Goal: Entertainment & Leisure: Consume media (video, audio)

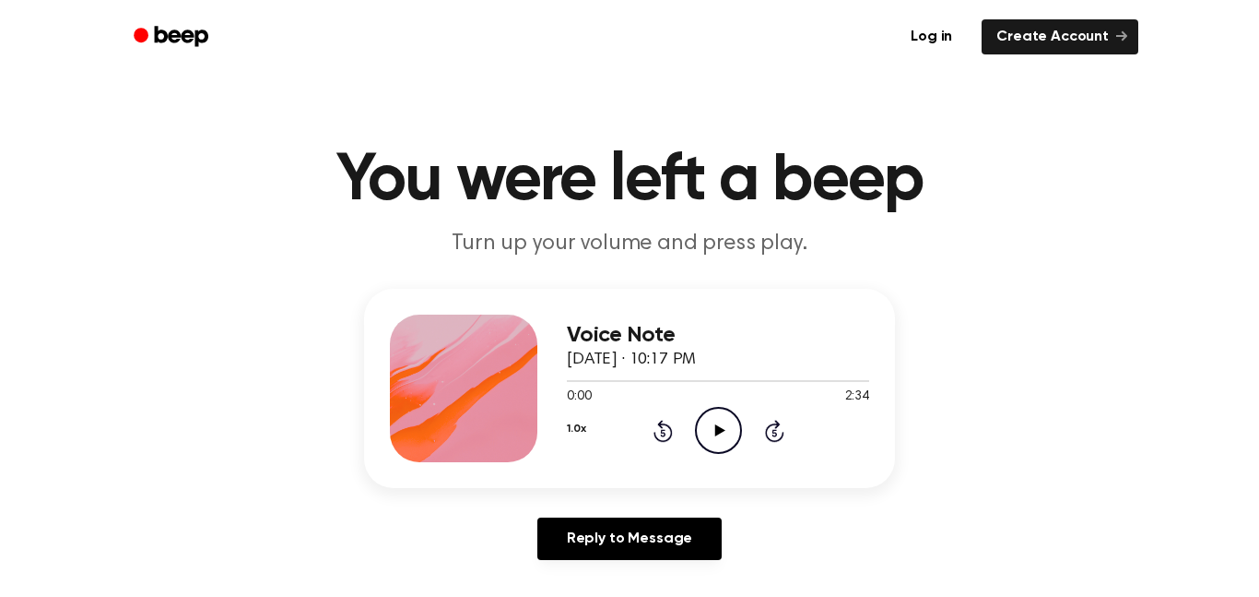
click at [715, 421] on icon "Play Audio" at bounding box center [718, 430] width 47 height 47
click at [718, 428] on icon at bounding box center [720, 430] width 10 height 12
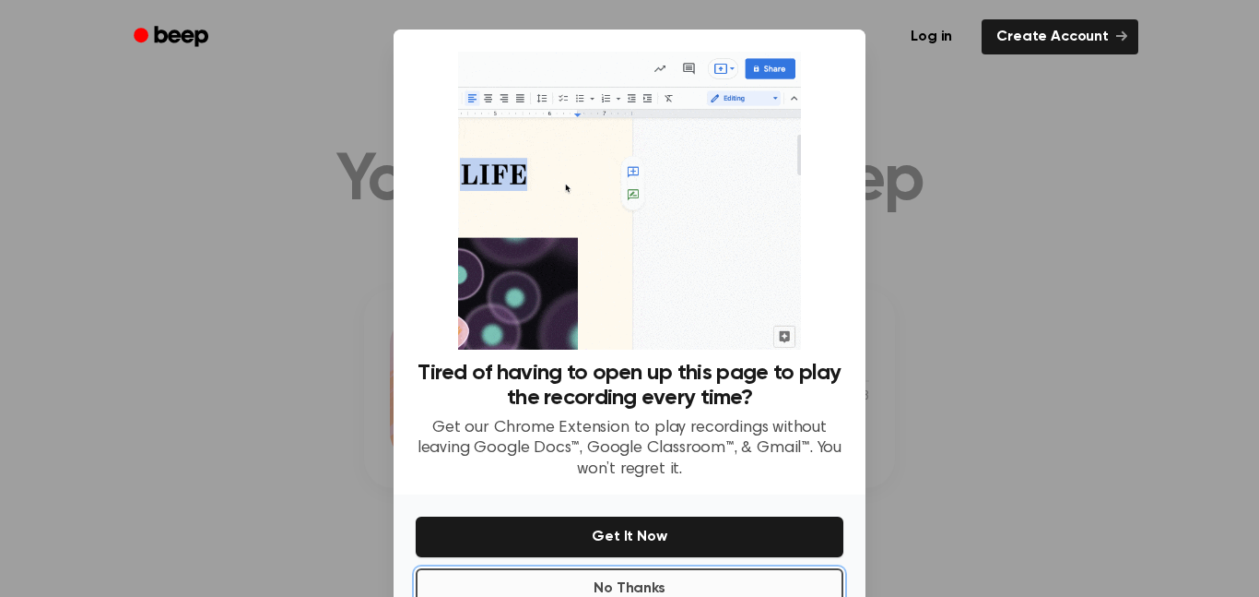
click at [697, 585] on button "No Thanks" at bounding box center [630, 588] width 428 height 41
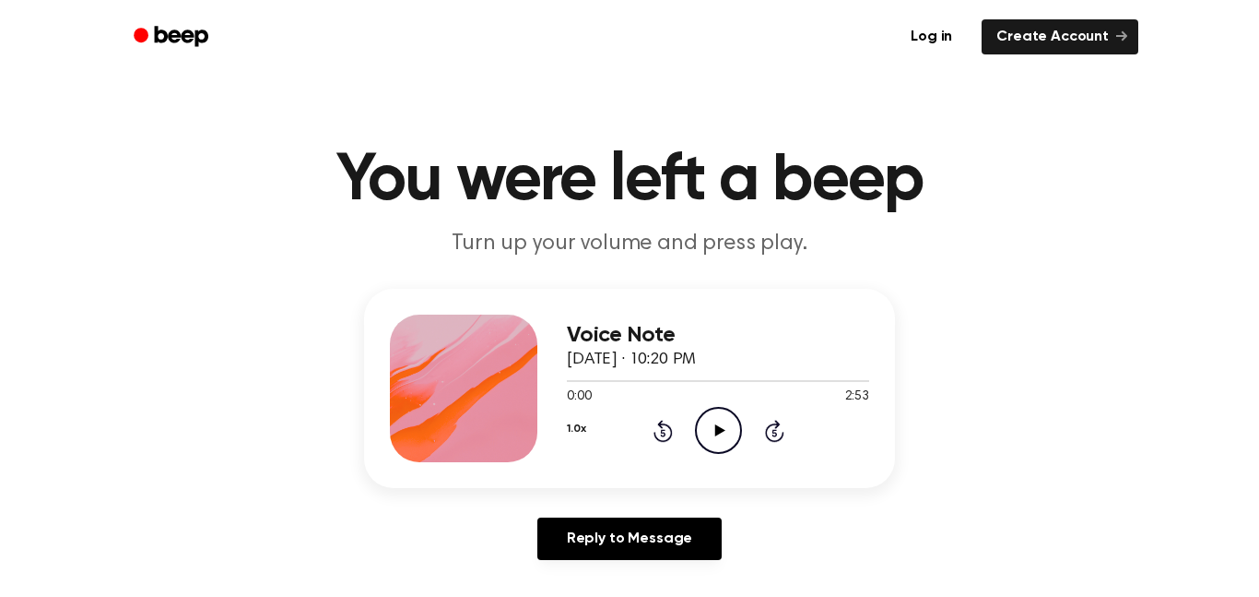
click at [711, 416] on icon "Play Audio" at bounding box center [718, 430] width 47 height 47
click at [716, 436] on icon "Pause Audio" at bounding box center [718, 430] width 47 height 47
click at [716, 434] on icon at bounding box center [720, 430] width 10 height 12
click at [724, 430] on icon at bounding box center [720, 430] width 10 height 12
